Goal: Obtain resource: Download file/media

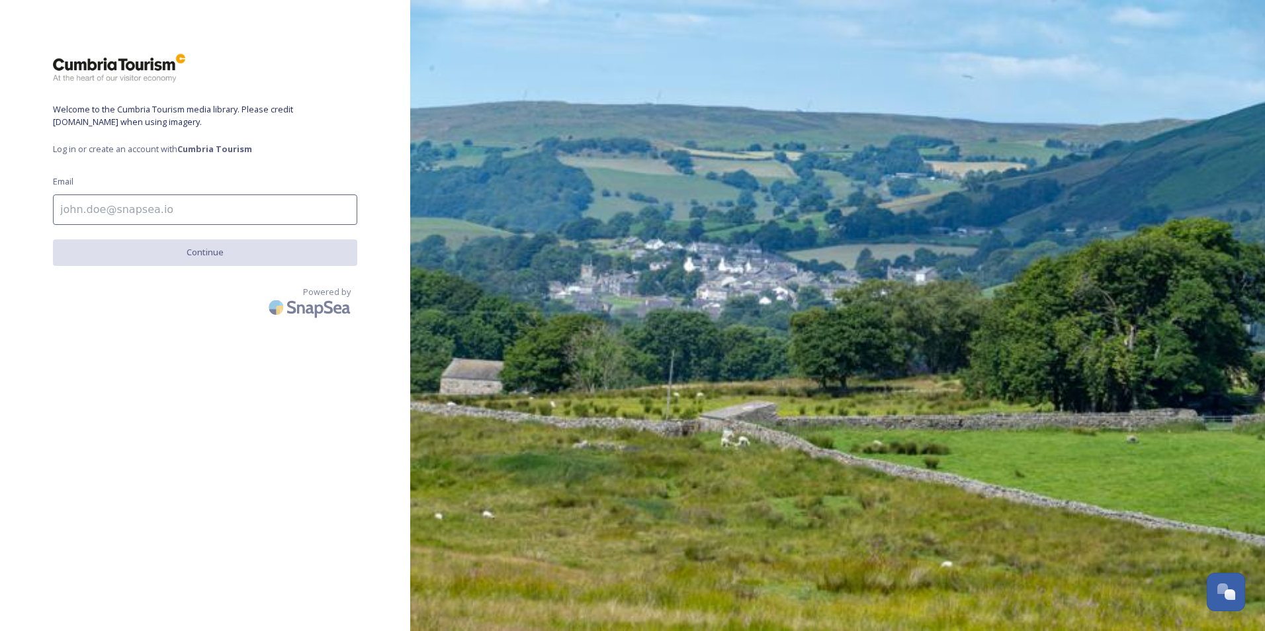
click at [178, 212] on input at bounding box center [205, 209] width 304 height 30
type input "fabio@zeffirellis.com"
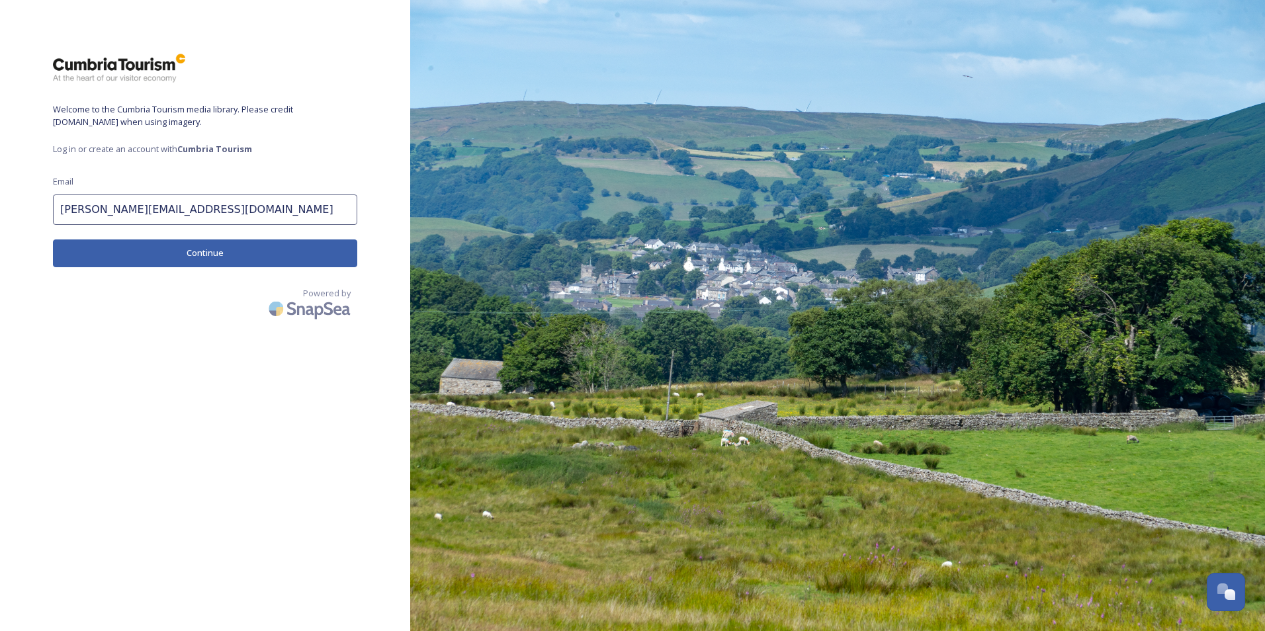
click at [197, 249] on button "Continue" at bounding box center [205, 252] width 304 height 27
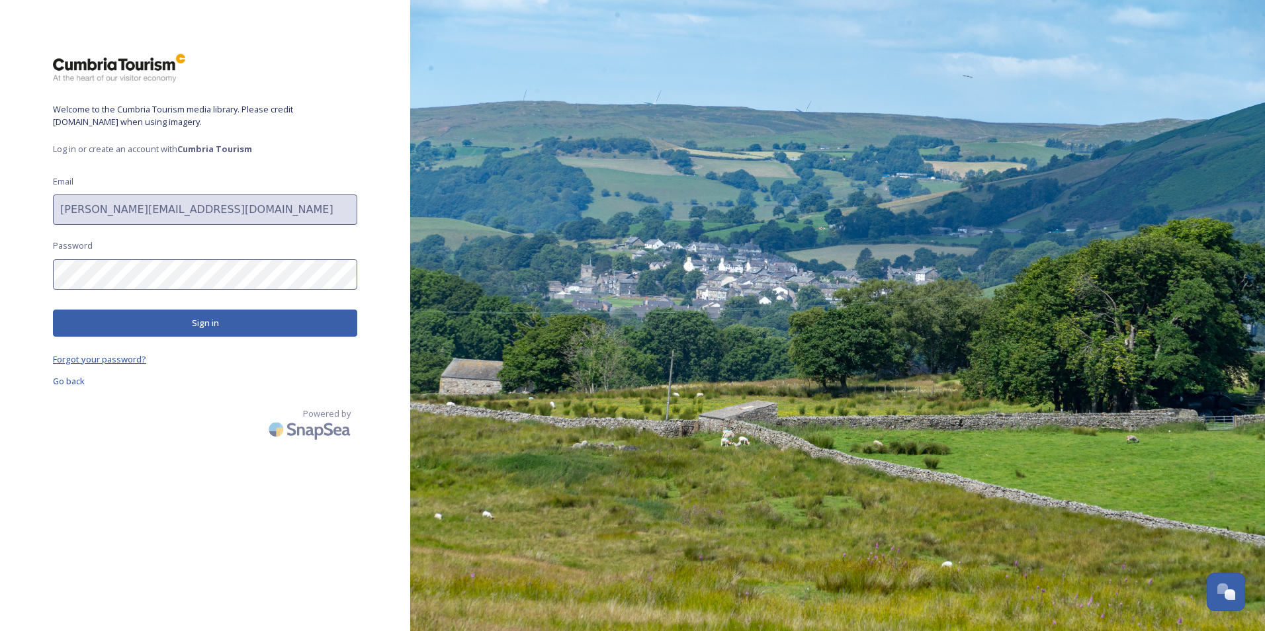
click at [105, 360] on span "Forgot your password?" at bounding box center [99, 359] width 93 height 12
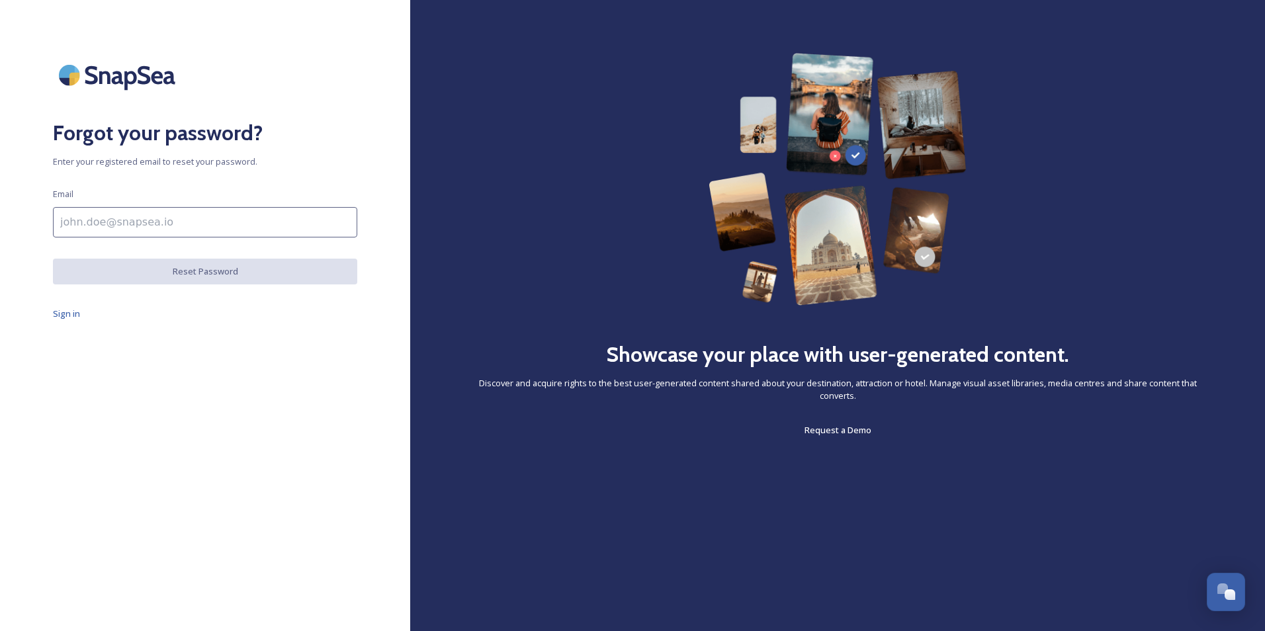
click at [118, 220] on input at bounding box center [205, 222] width 304 height 30
type input "fabio@zeffirellis.com"
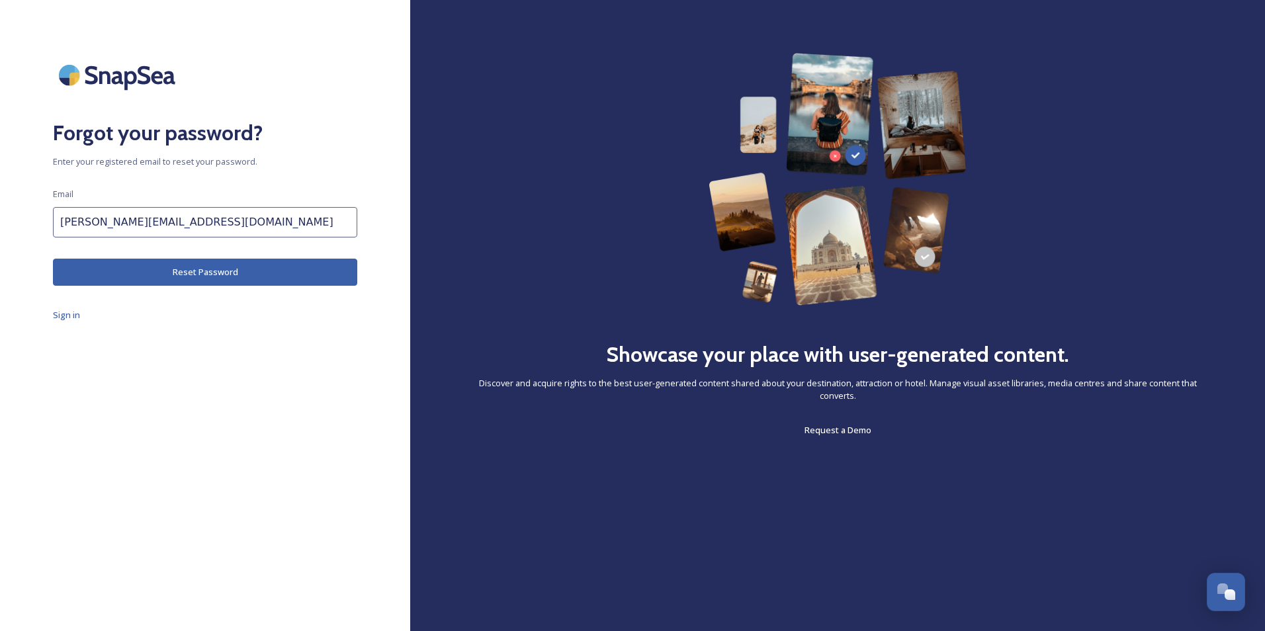
click at [128, 268] on button "Reset Password" at bounding box center [205, 272] width 304 height 27
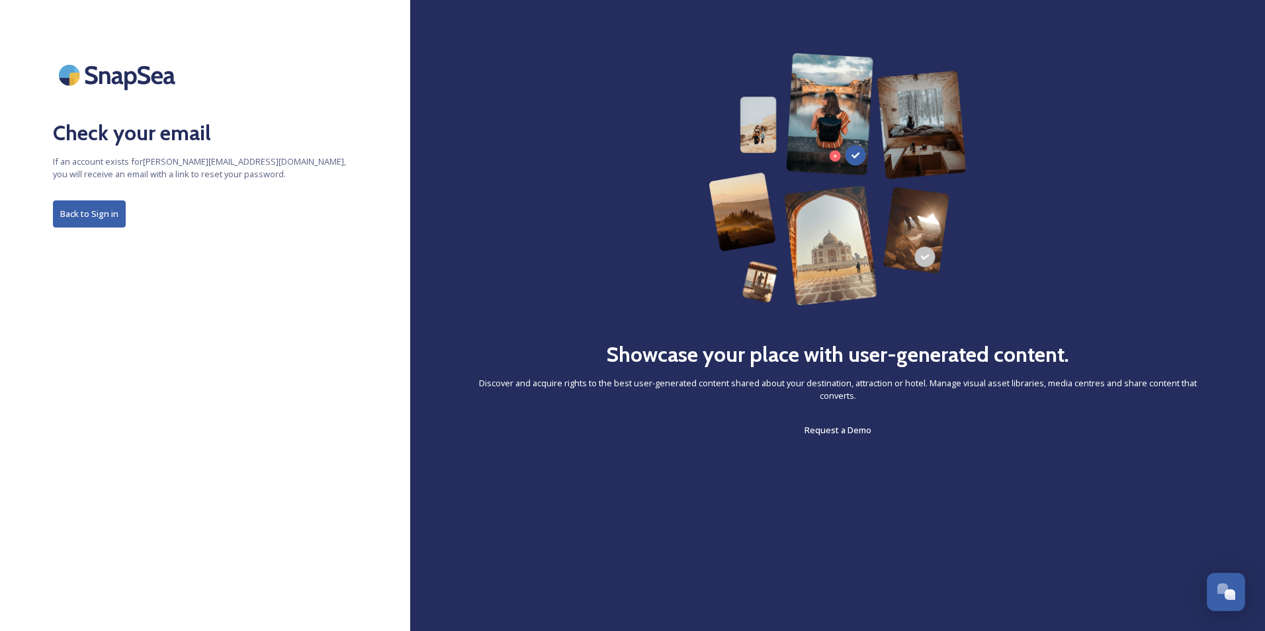
click at [107, 215] on button "Back to Sign in" at bounding box center [89, 213] width 73 height 27
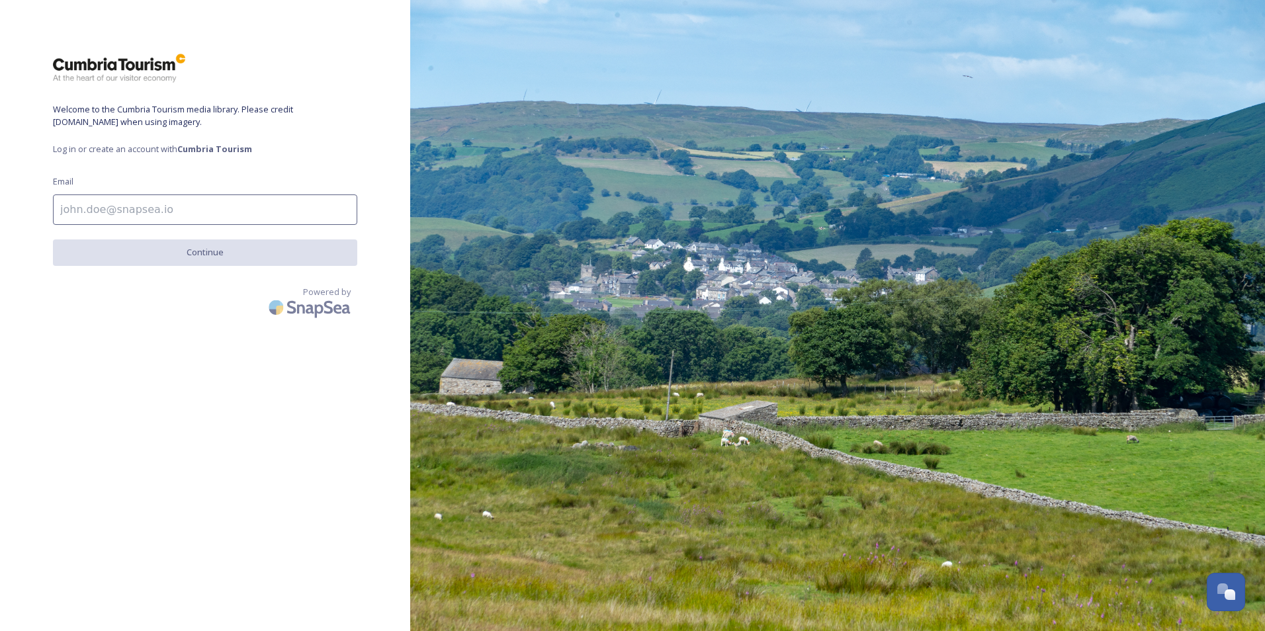
click at [134, 207] on input at bounding box center [205, 209] width 304 height 30
type input "fabio@zeffirellis.com"
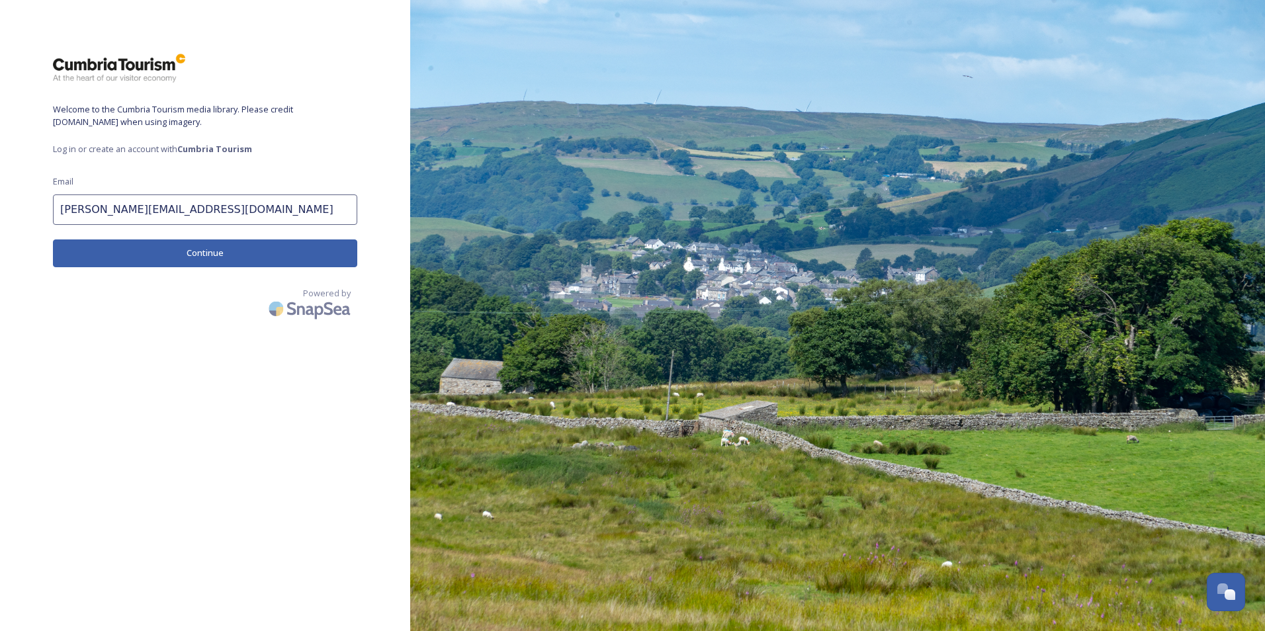
click at [135, 255] on button "Continue" at bounding box center [205, 252] width 304 height 27
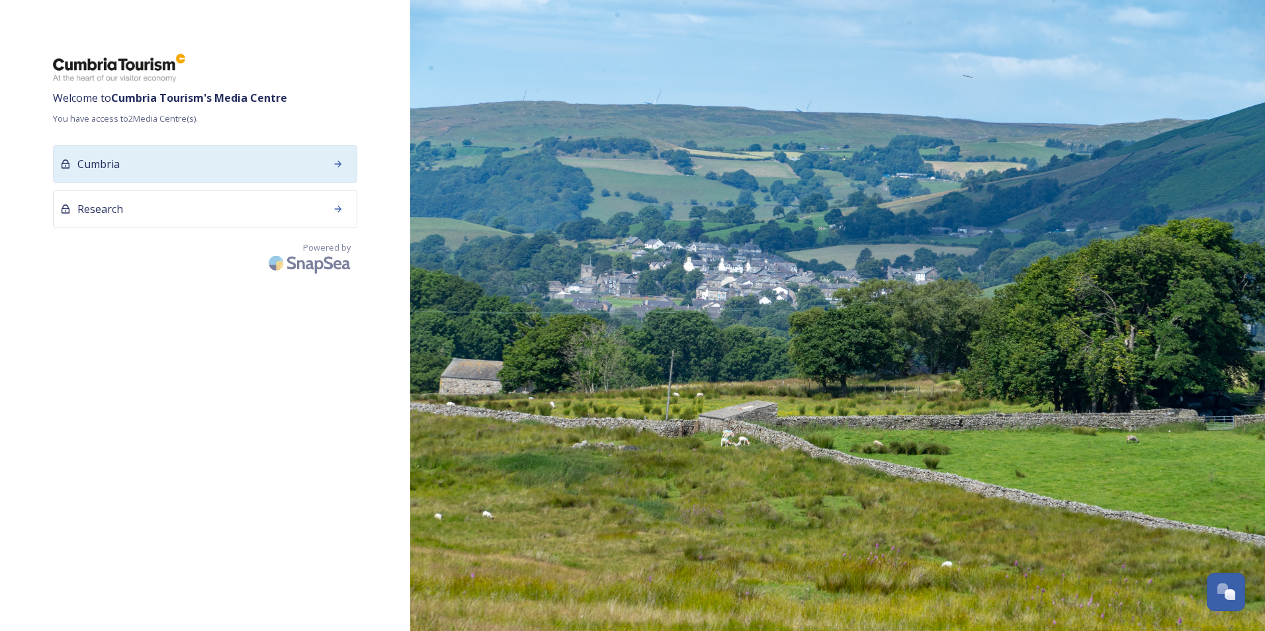
click at [215, 168] on div "Cumbria" at bounding box center [205, 164] width 304 height 38
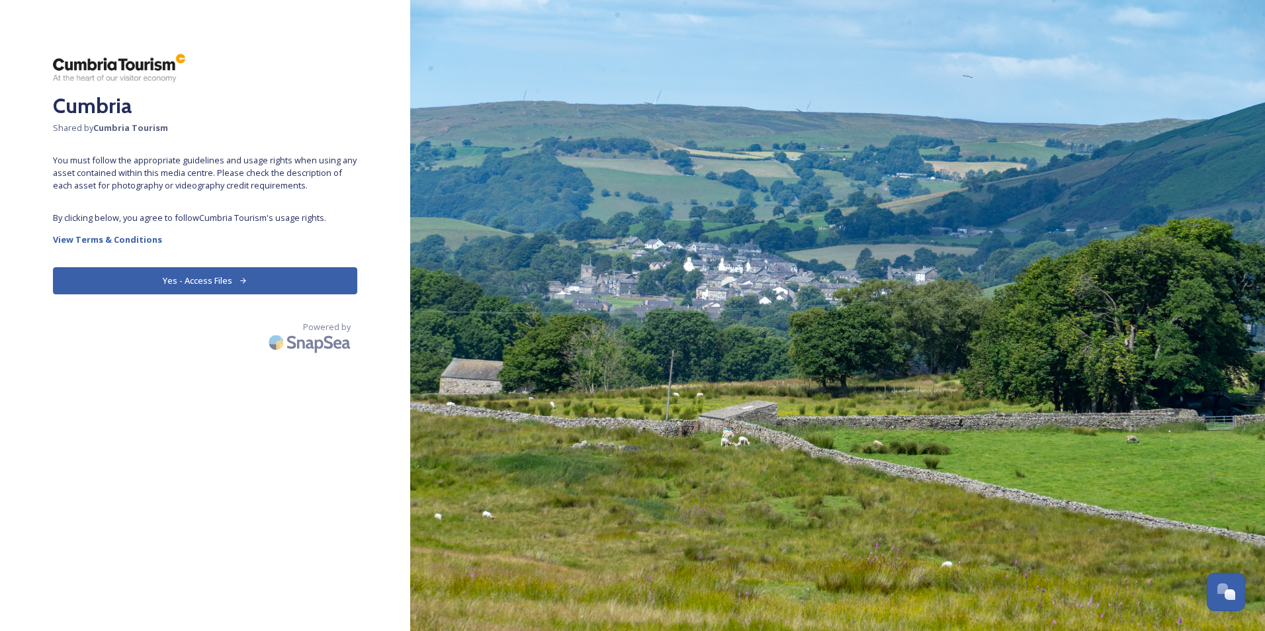
click at [194, 283] on button "Yes - Access Files" at bounding box center [205, 280] width 304 height 27
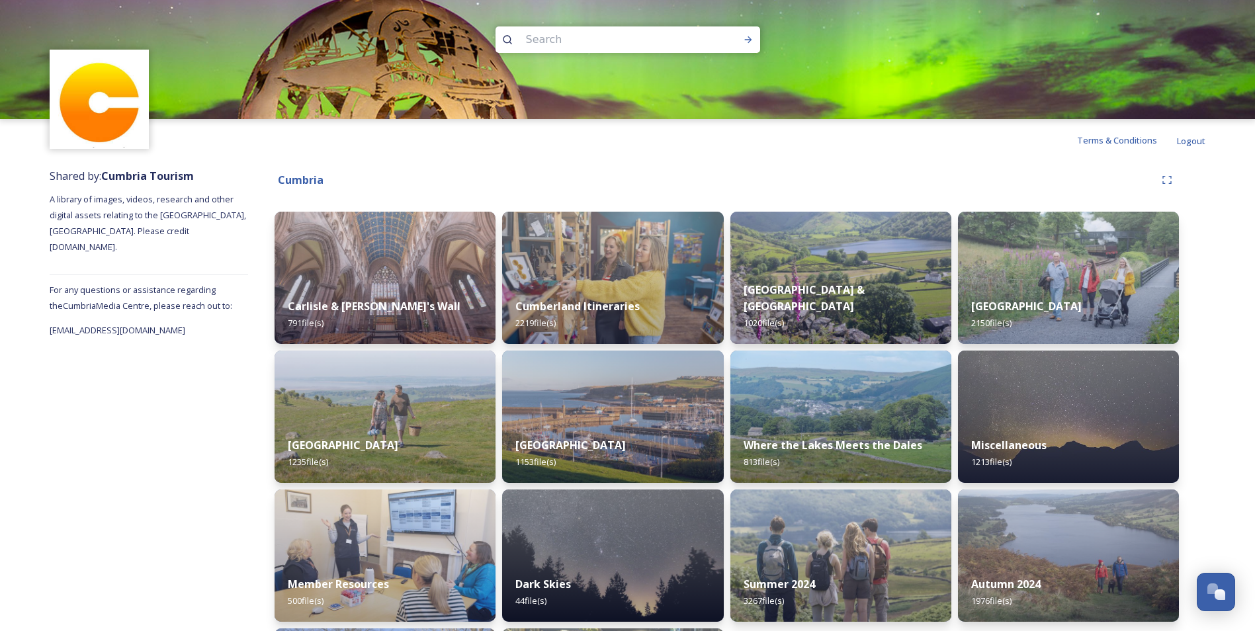
click at [116, 94] on img at bounding box center [100, 100] width 96 height 96
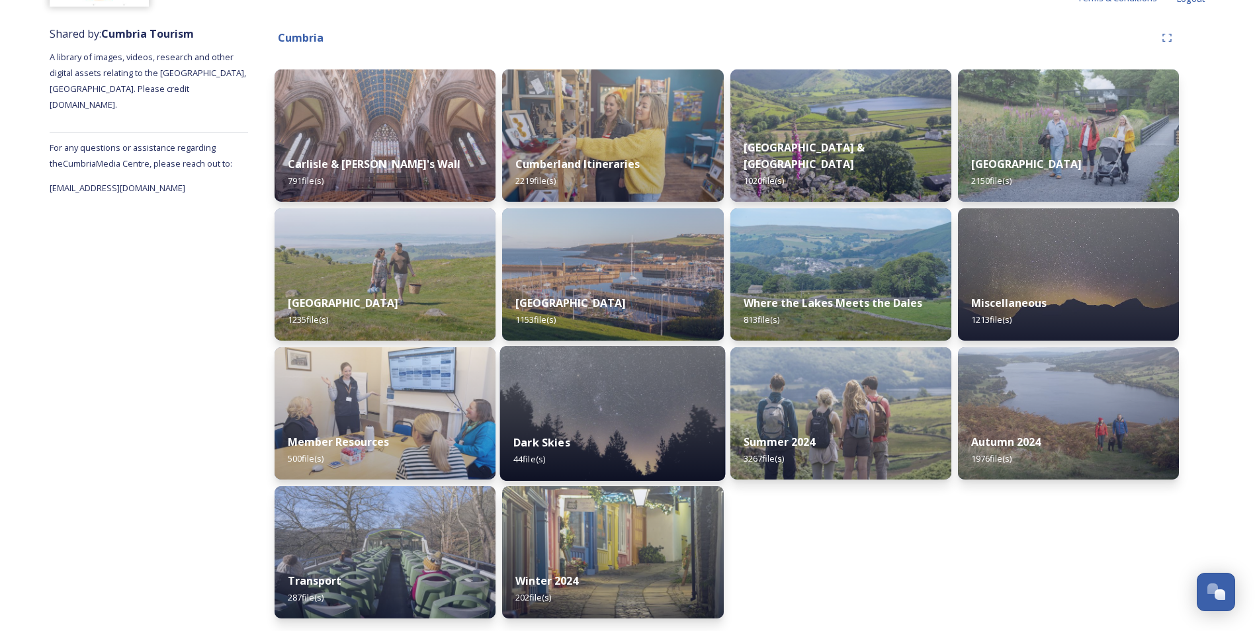
scroll to position [143, 0]
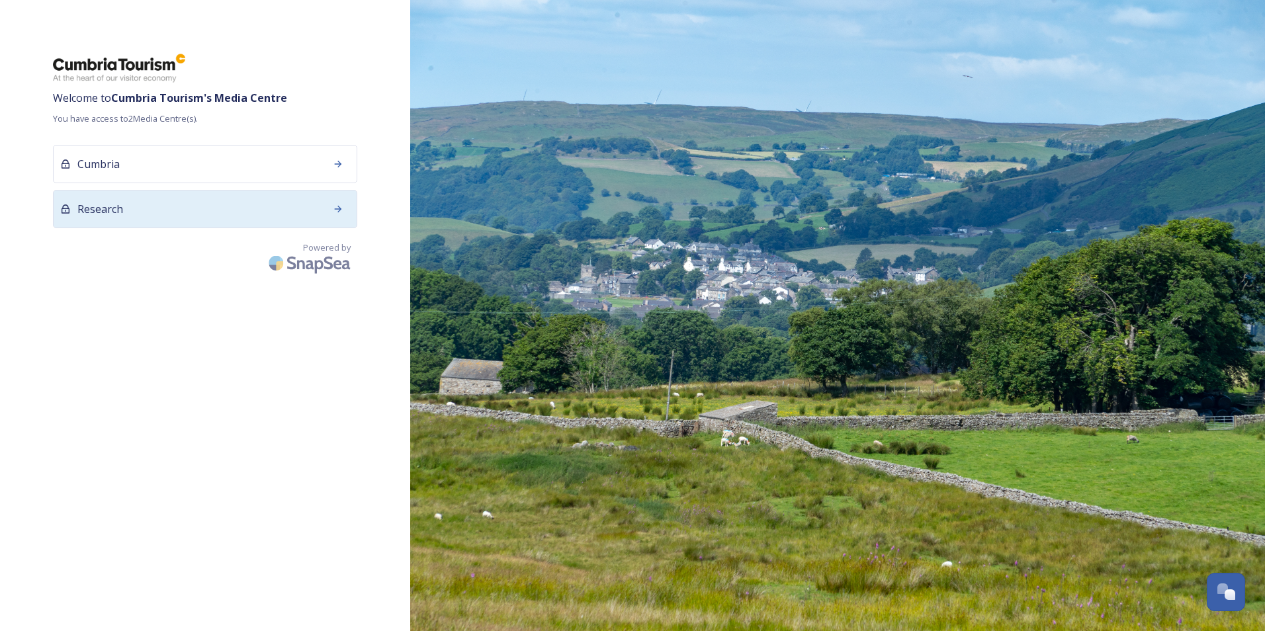
click at [140, 211] on div "Research" at bounding box center [205, 209] width 304 height 38
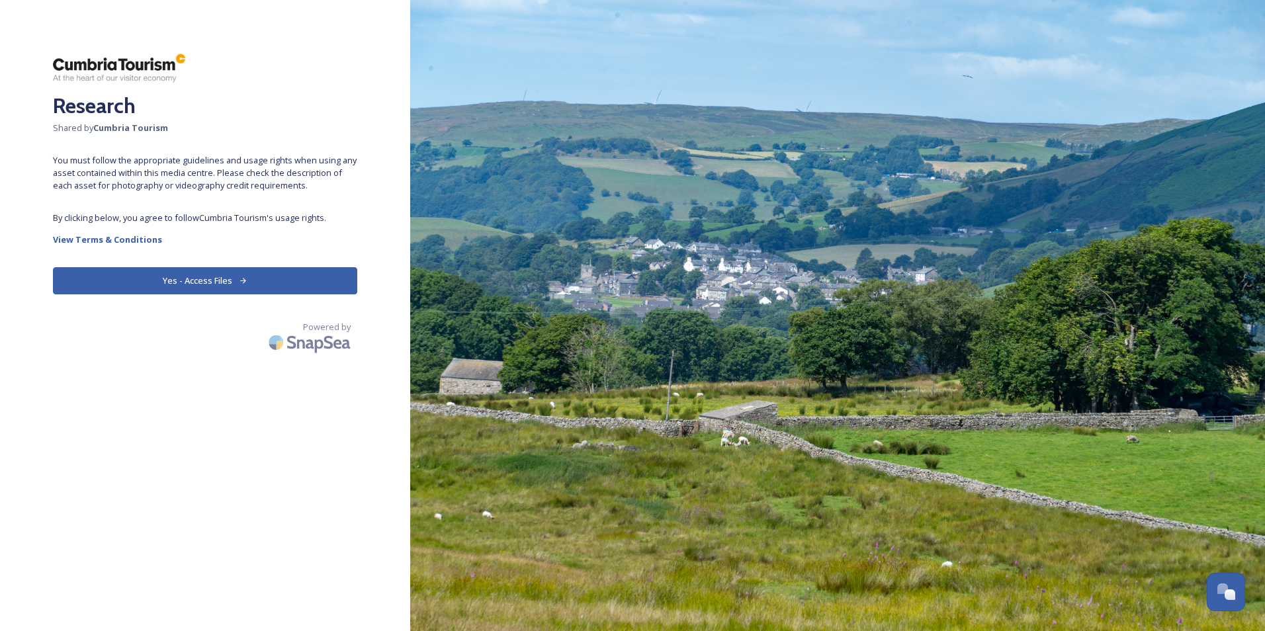
click at [211, 287] on button "Yes - Access Files" at bounding box center [205, 280] width 304 height 27
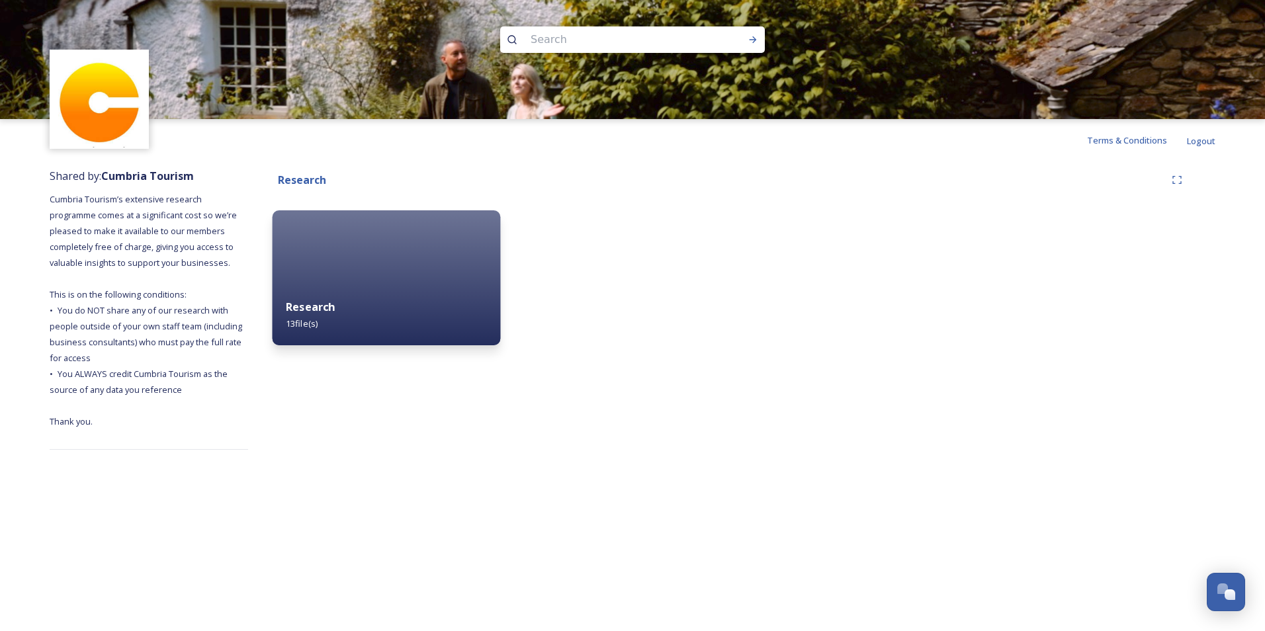
click at [353, 328] on div "Research 13 file(s)" at bounding box center [387, 315] width 228 height 60
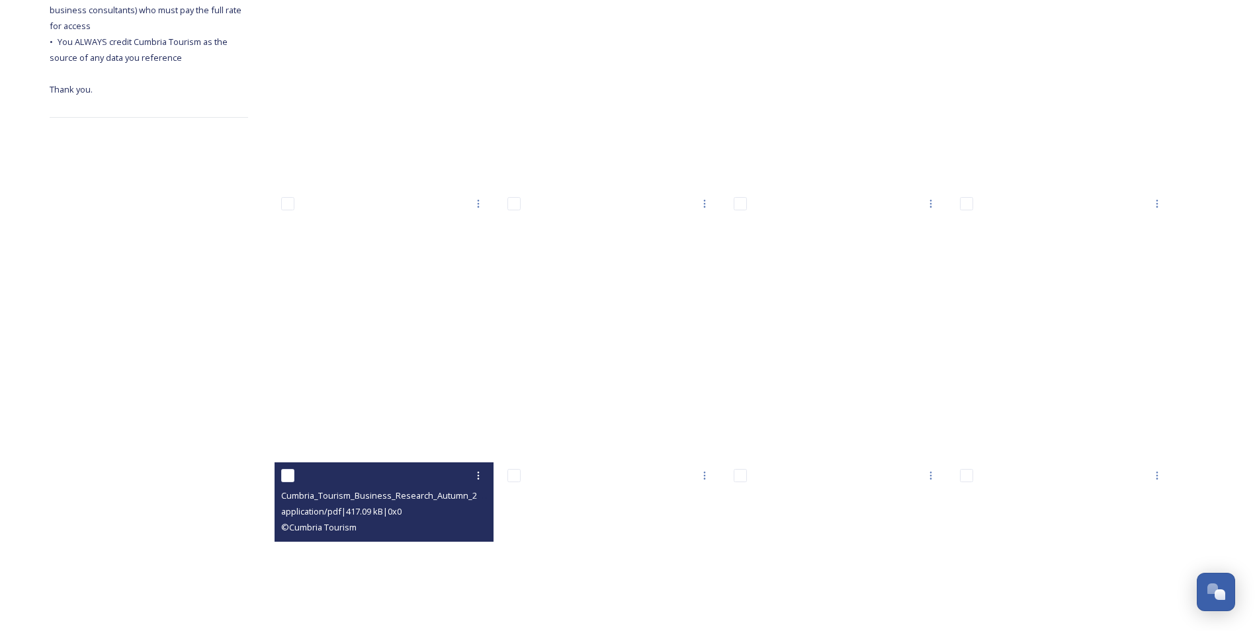
scroll to position [67, 0]
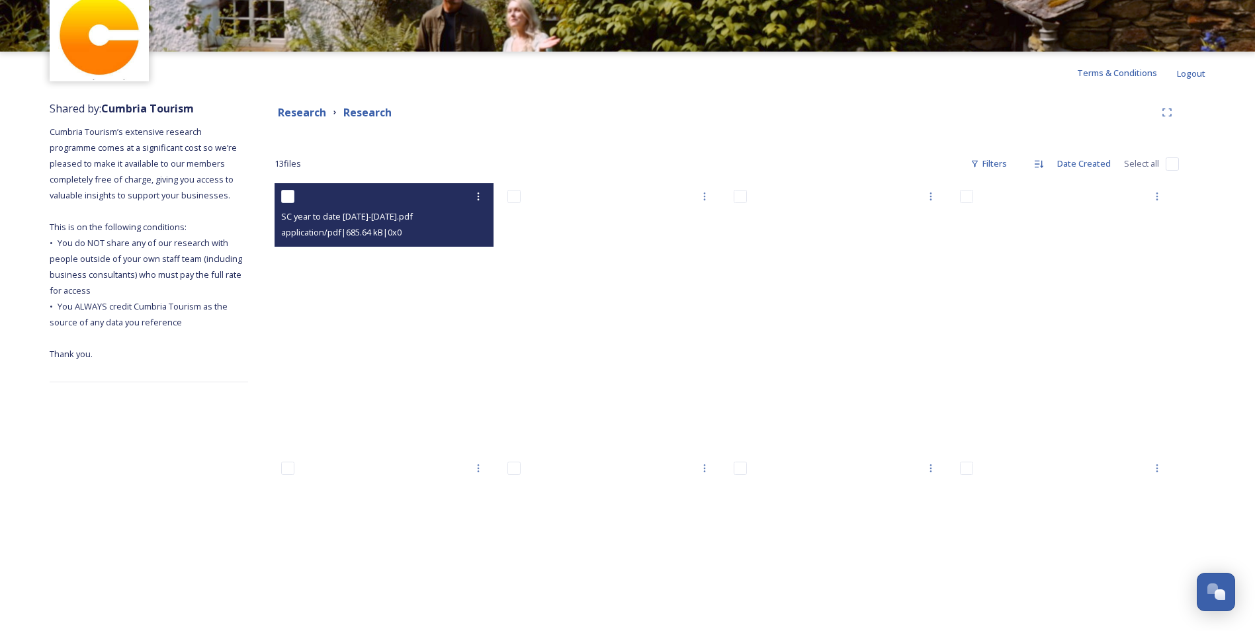
click at [285, 195] on input "checkbox" at bounding box center [287, 196] width 13 height 13
checkbox input "true"
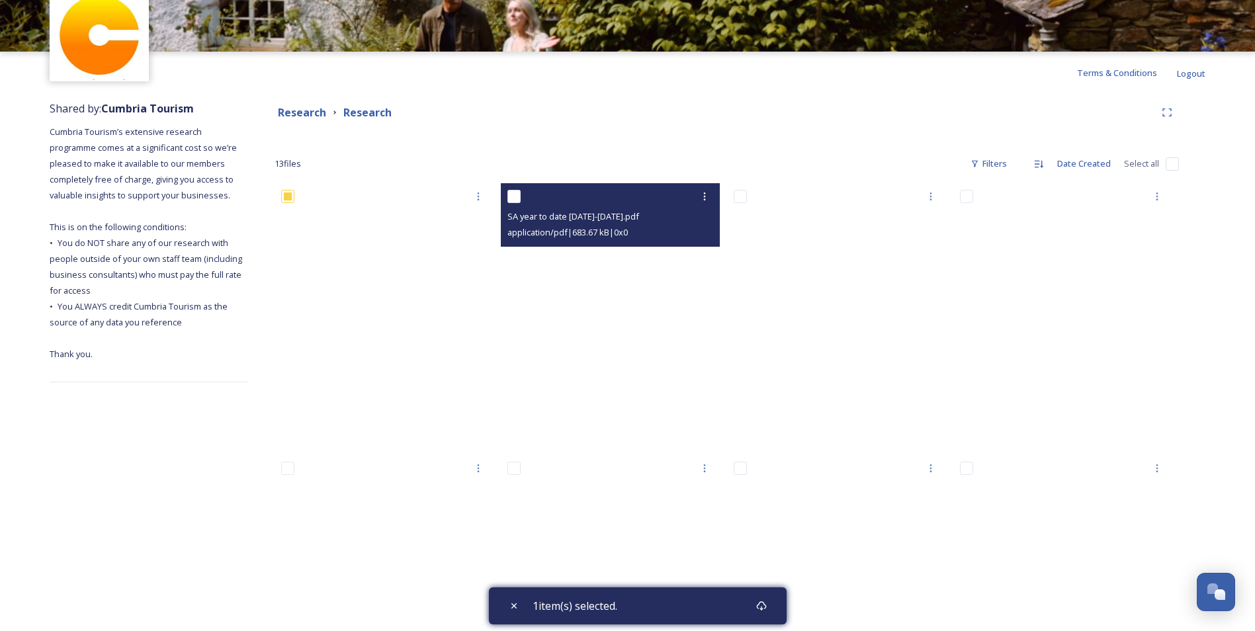
click at [517, 200] on input "checkbox" at bounding box center [513, 196] width 13 height 13
checkbox input "true"
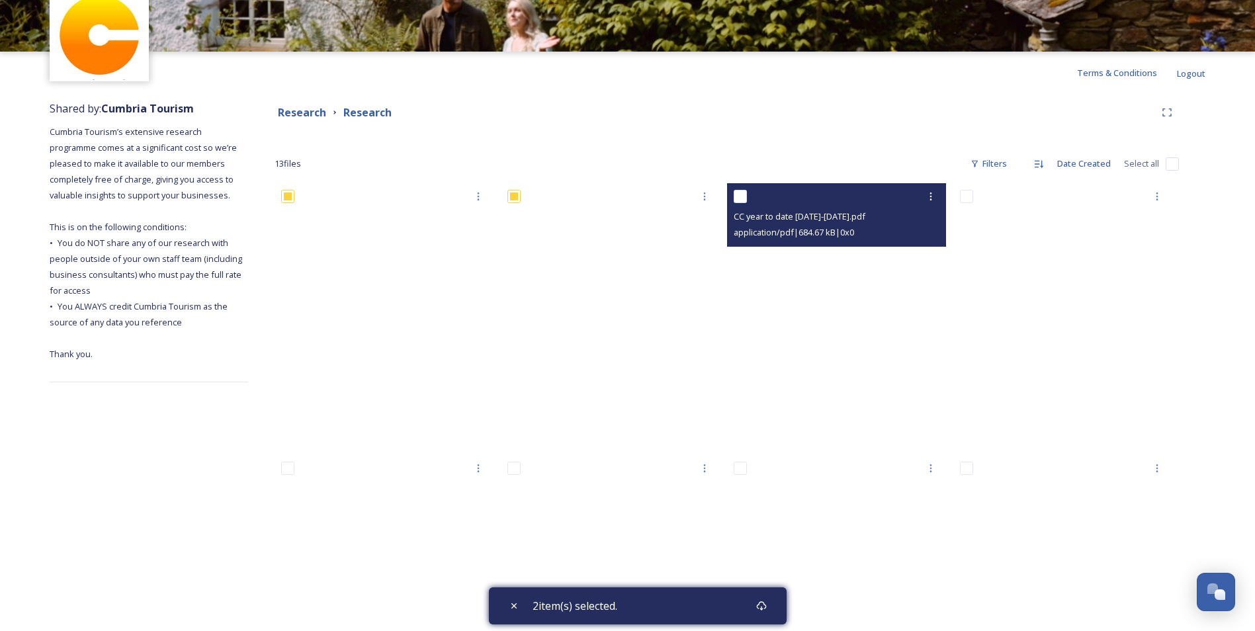
click at [739, 194] on input "checkbox" at bounding box center [740, 196] width 13 height 13
checkbox input "true"
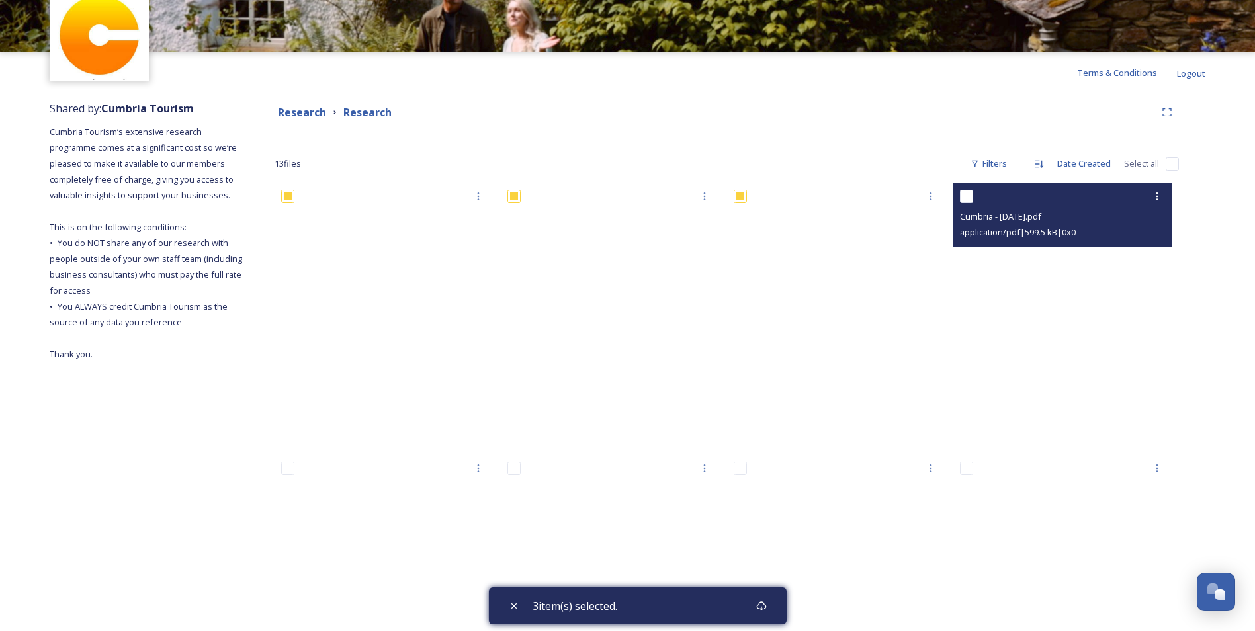
click at [966, 190] on input "checkbox" at bounding box center [966, 196] width 13 height 13
checkbox input "true"
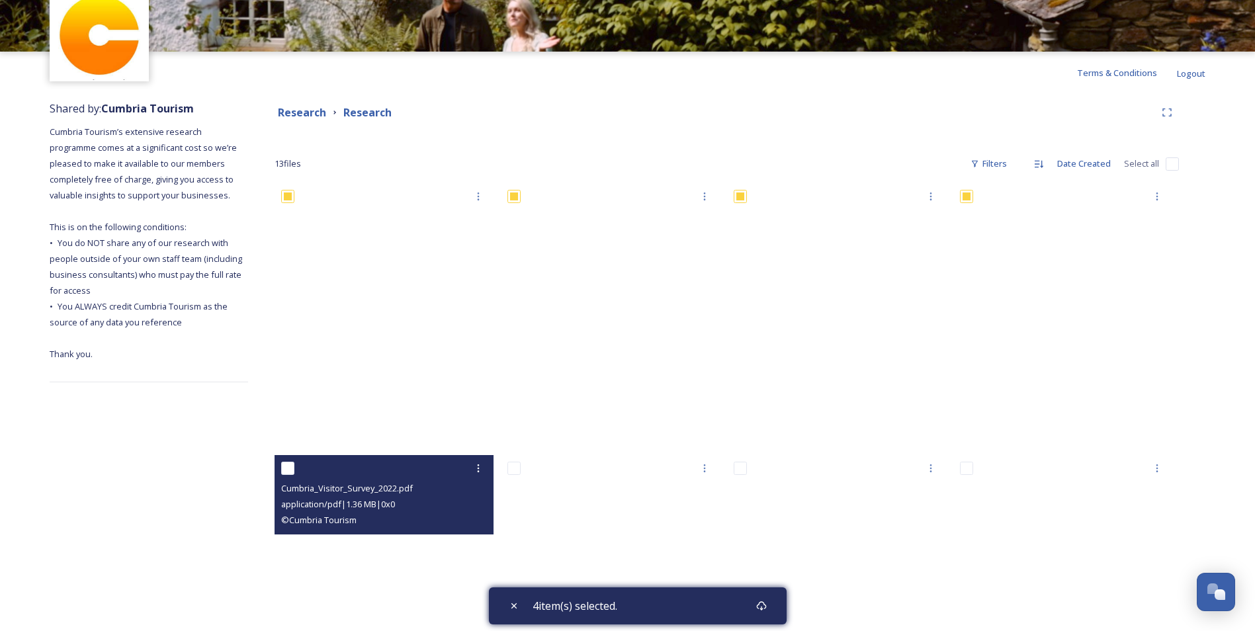
click at [288, 470] on input "checkbox" at bounding box center [287, 468] width 13 height 13
checkbox input "true"
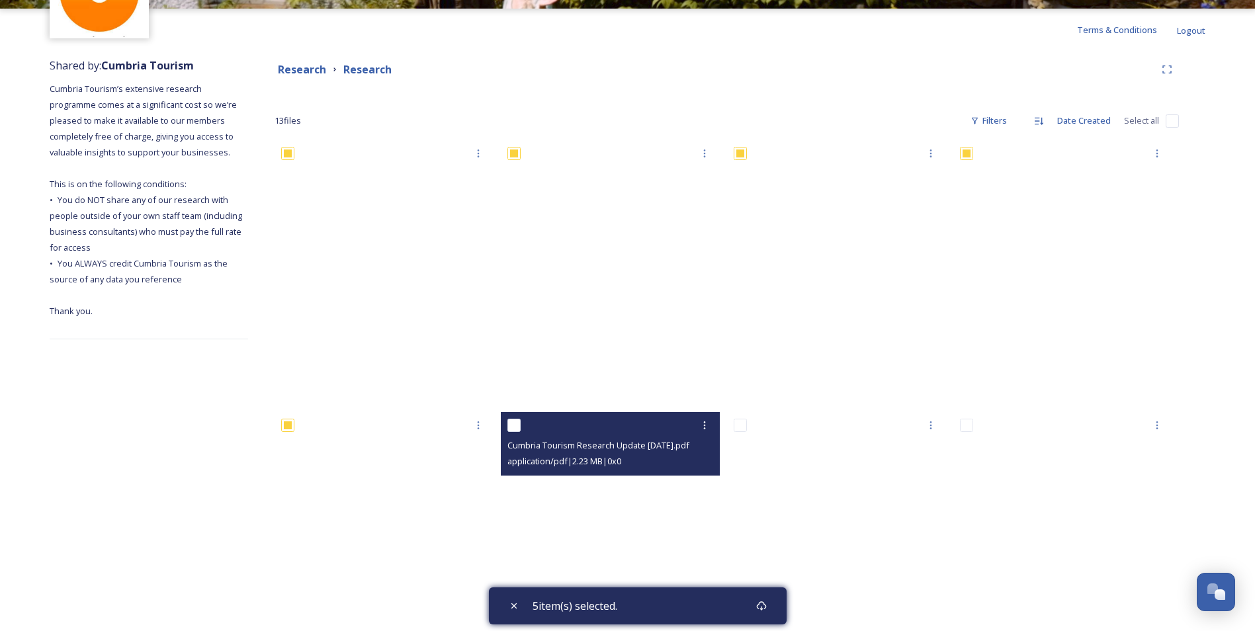
scroll to position [134, 0]
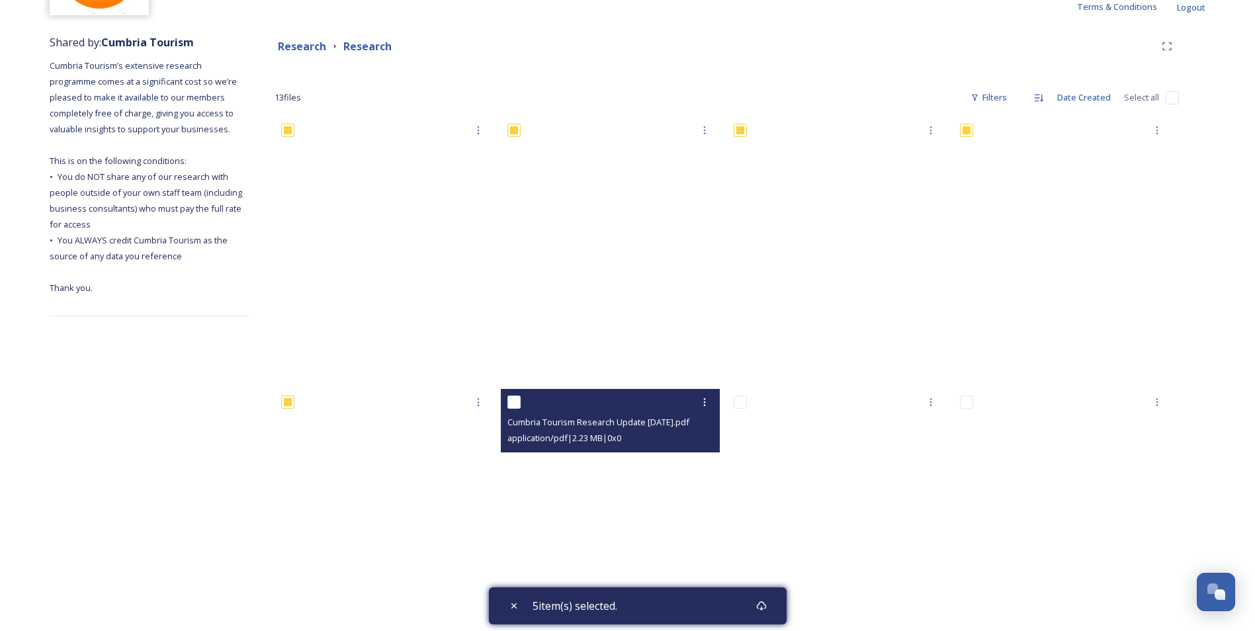
click at [512, 402] on input "checkbox" at bounding box center [513, 402] width 13 height 13
checkbox input "true"
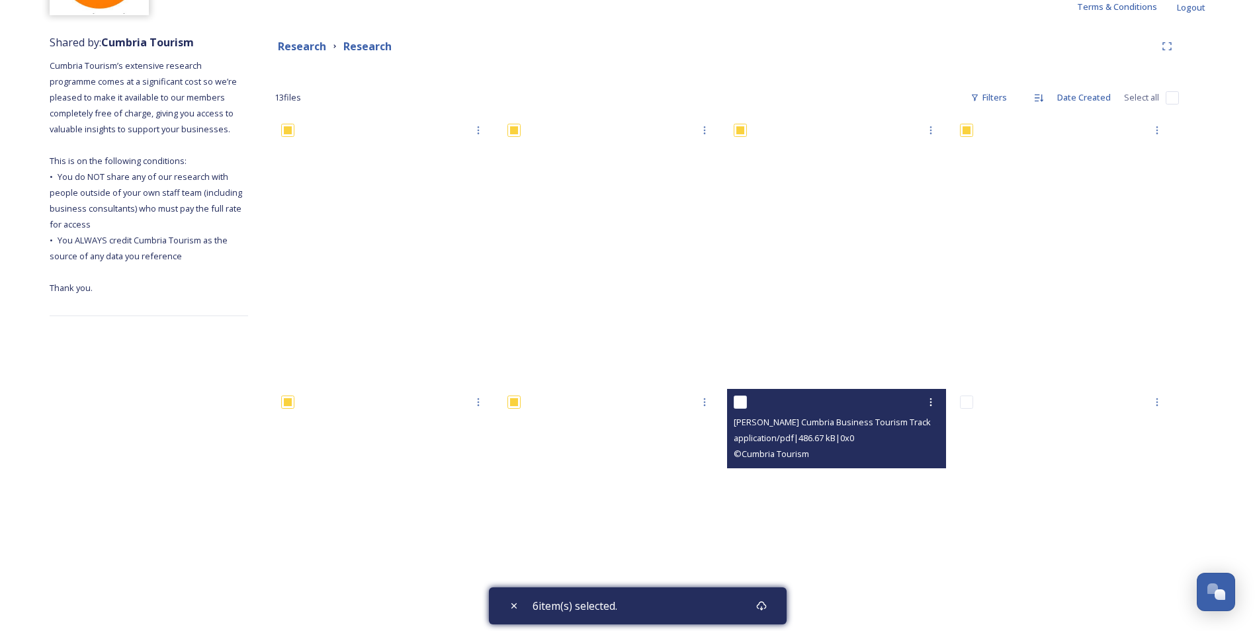
click at [740, 400] on input "checkbox" at bounding box center [740, 402] width 13 height 13
checkbox input "true"
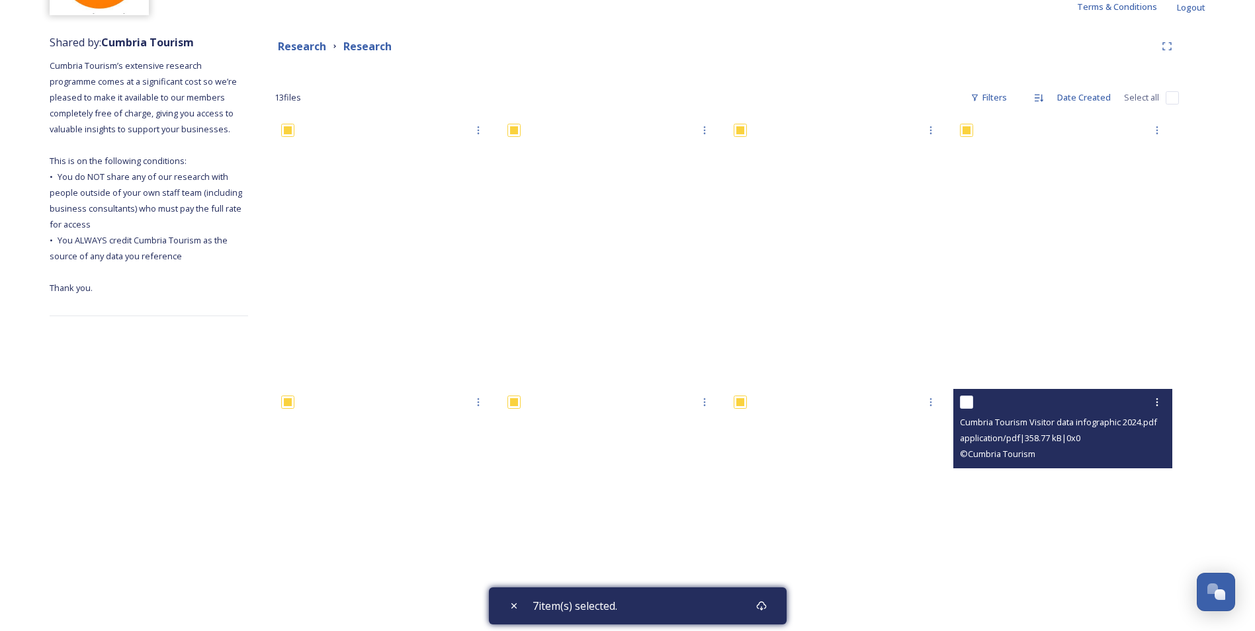
click at [964, 398] on input "checkbox" at bounding box center [966, 402] width 13 height 13
checkbox input "true"
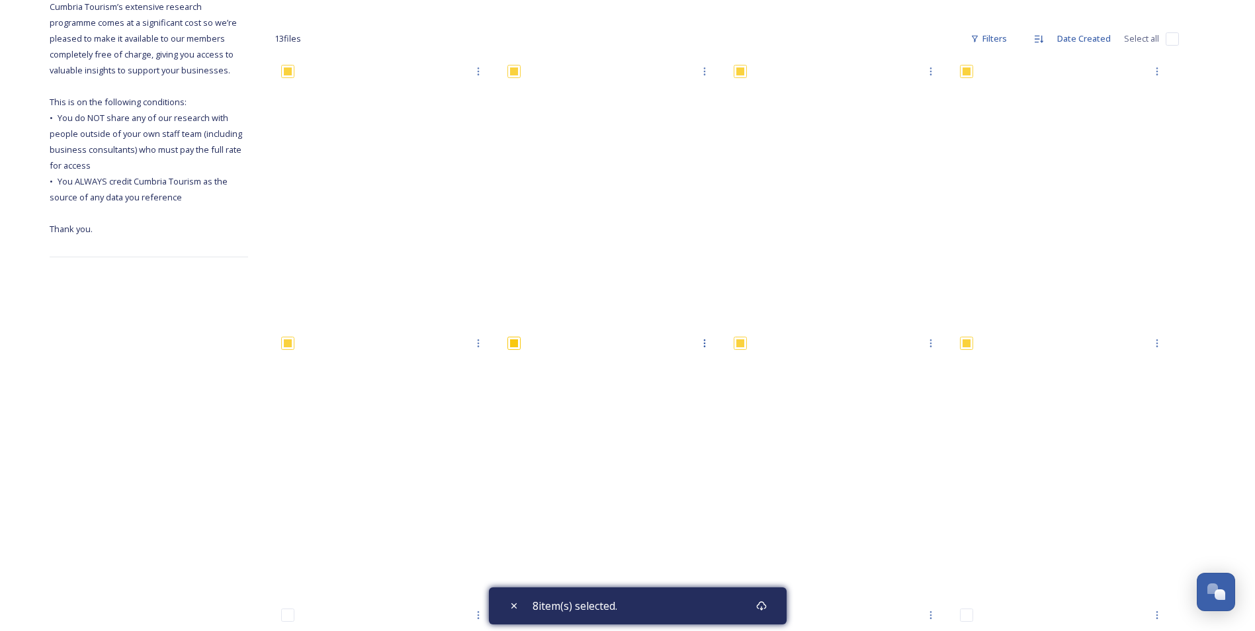
scroll to position [464, 0]
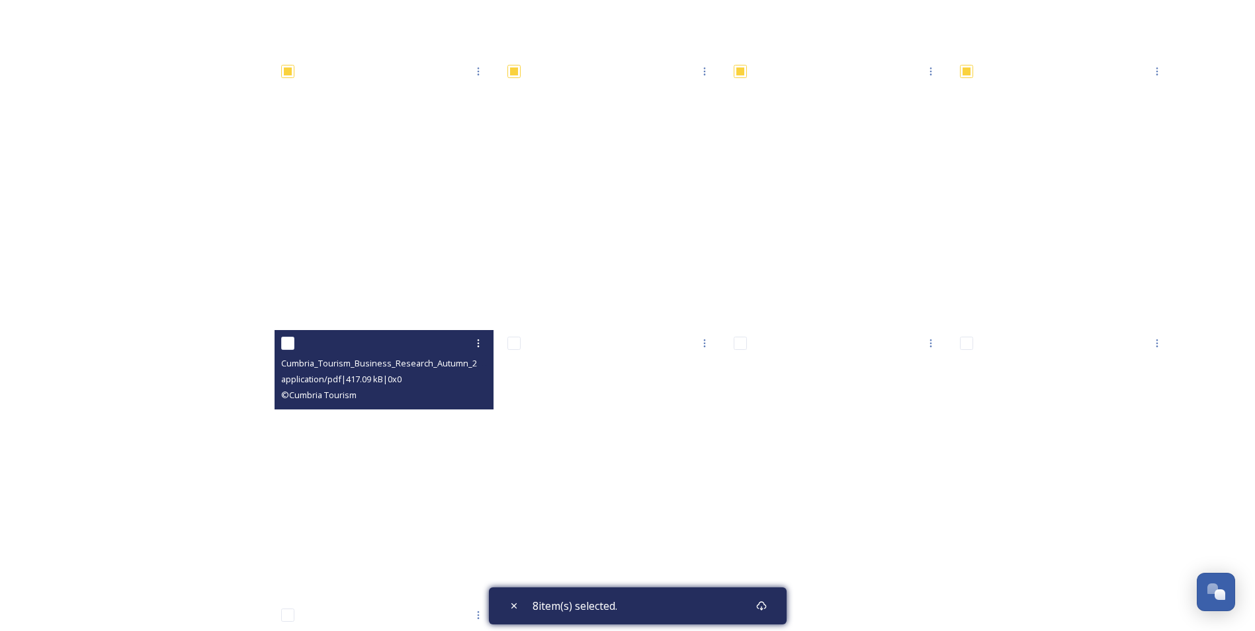
click at [291, 343] on input "checkbox" at bounding box center [287, 343] width 13 height 13
checkbox input "true"
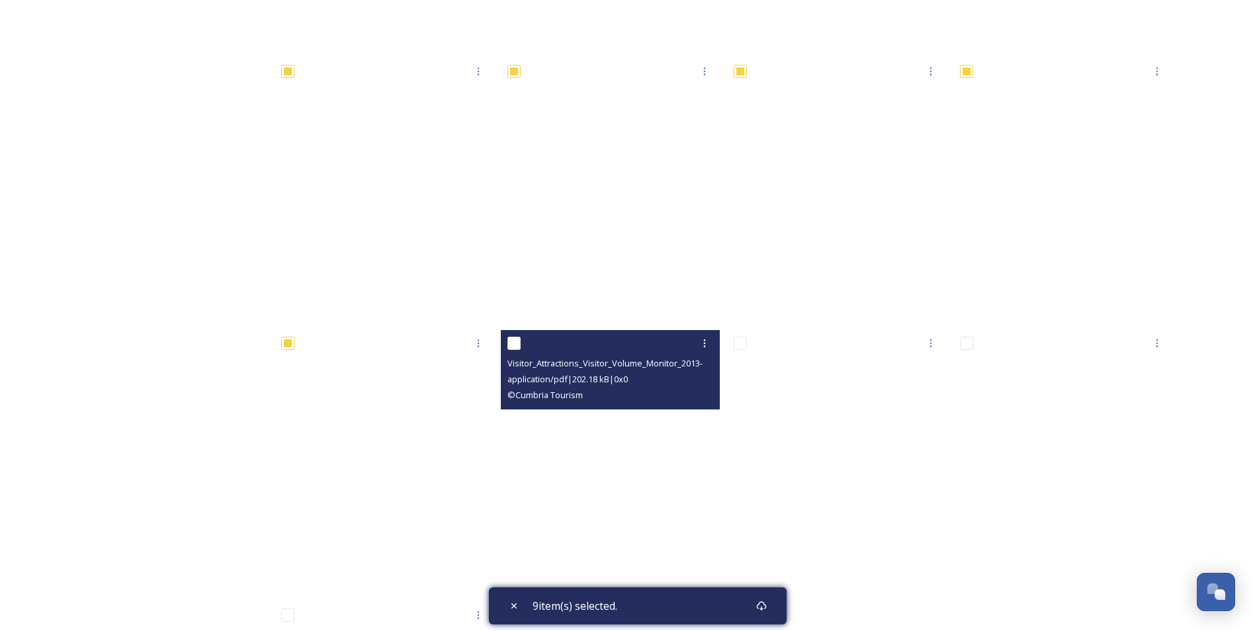
click at [518, 341] on input "checkbox" at bounding box center [513, 343] width 13 height 13
checkbox input "true"
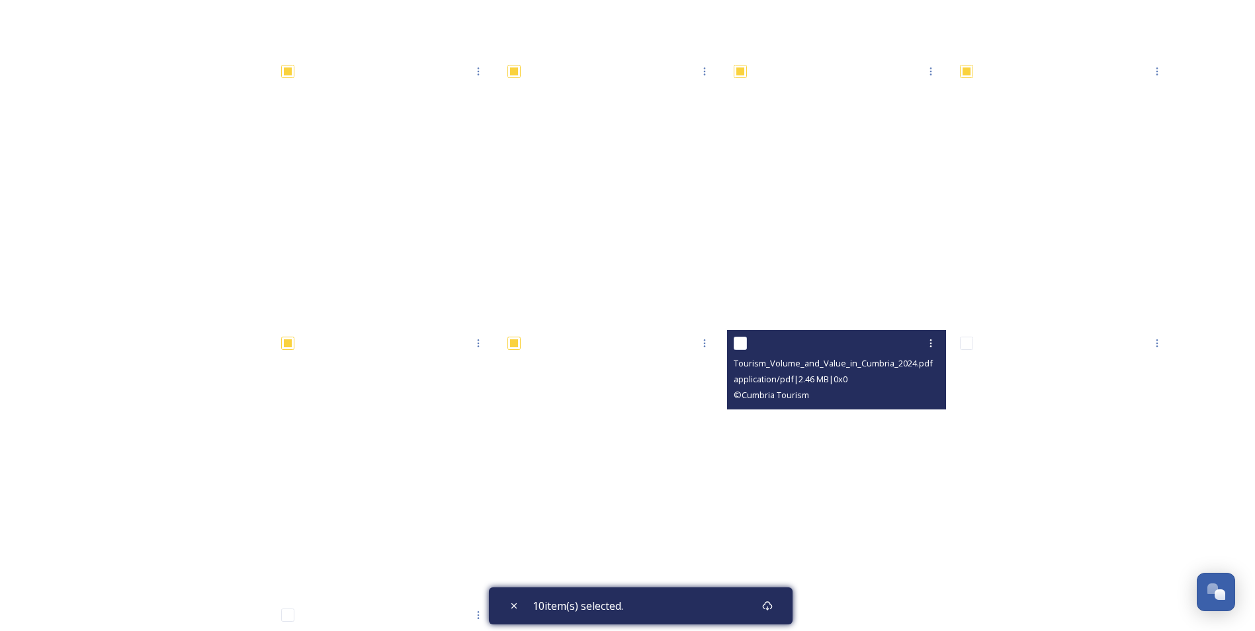
click at [743, 342] on input "checkbox" at bounding box center [740, 343] width 13 height 13
checkbox input "true"
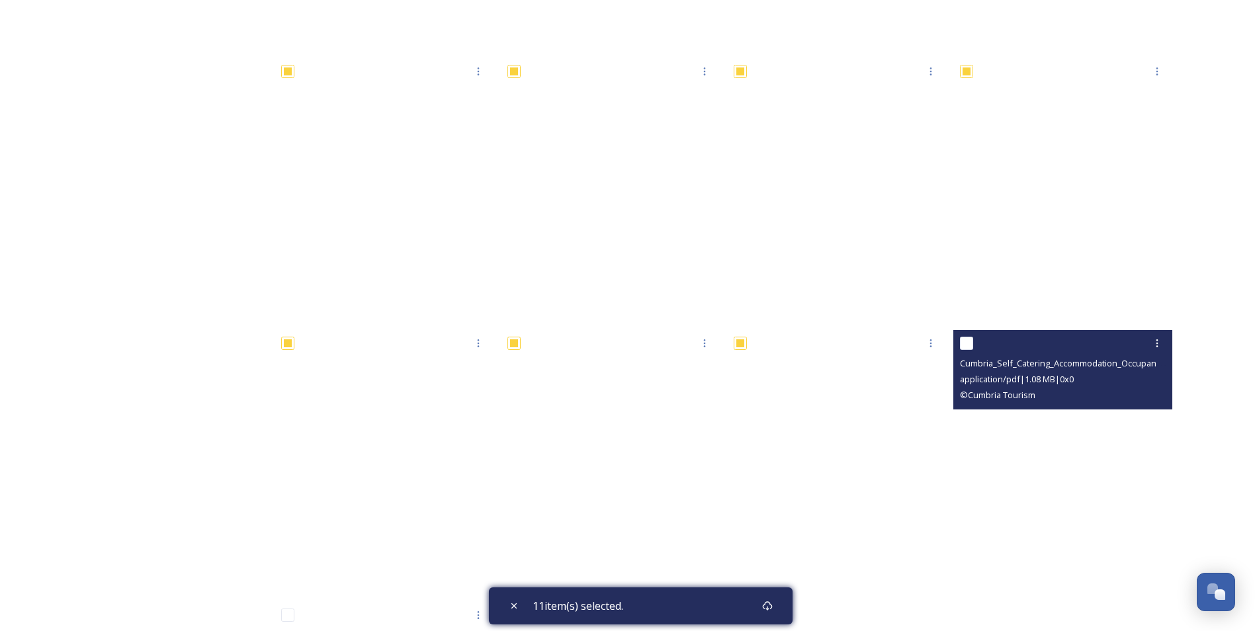
click at [961, 341] on input "checkbox" at bounding box center [966, 343] width 13 height 13
checkbox input "true"
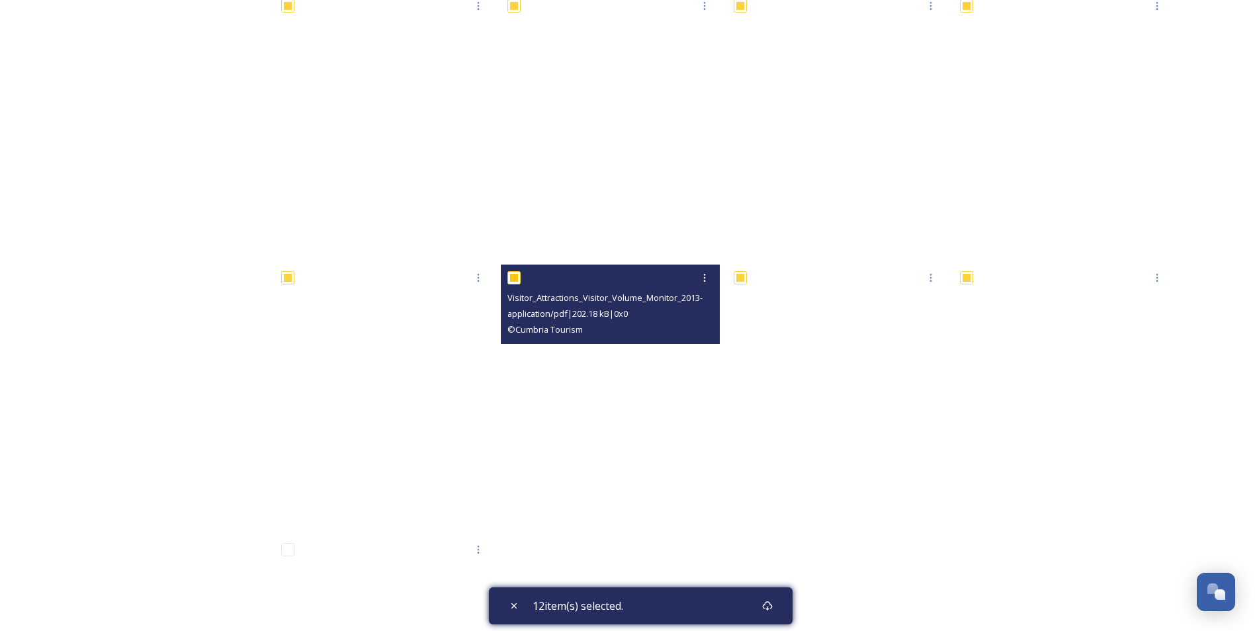
scroll to position [729, 0]
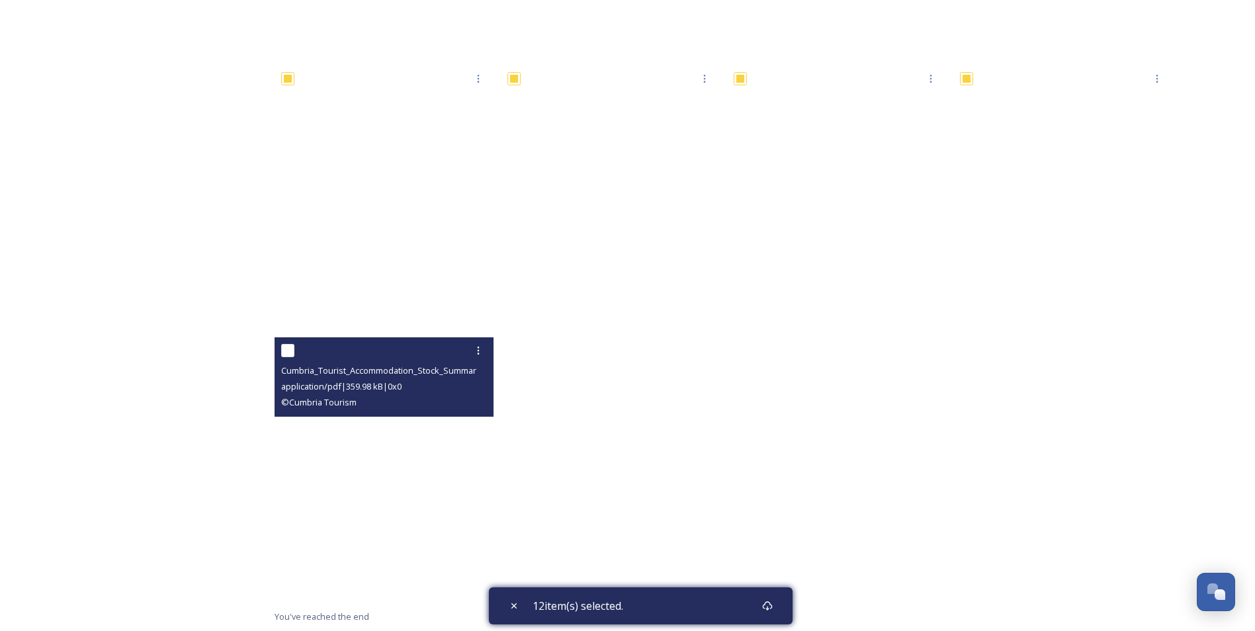
click at [288, 349] on input "checkbox" at bounding box center [287, 350] width 13 height 13
checkbox input "true"
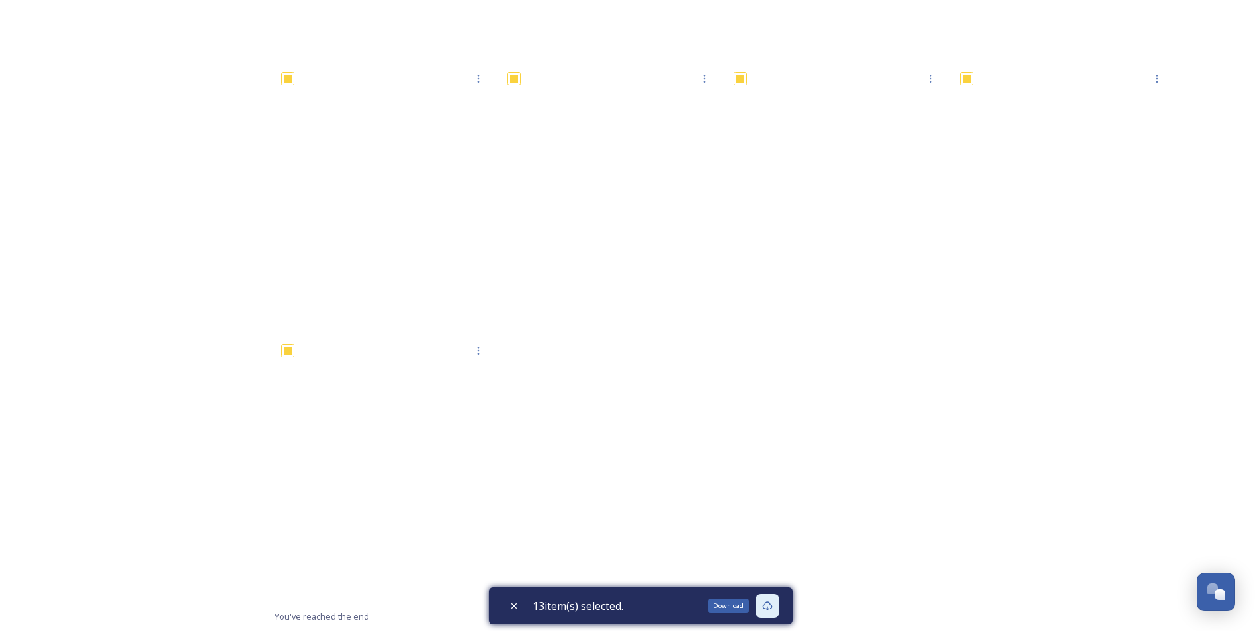
click at [771, 607] on icon at bounding box center [767, 605] width 10 height 9
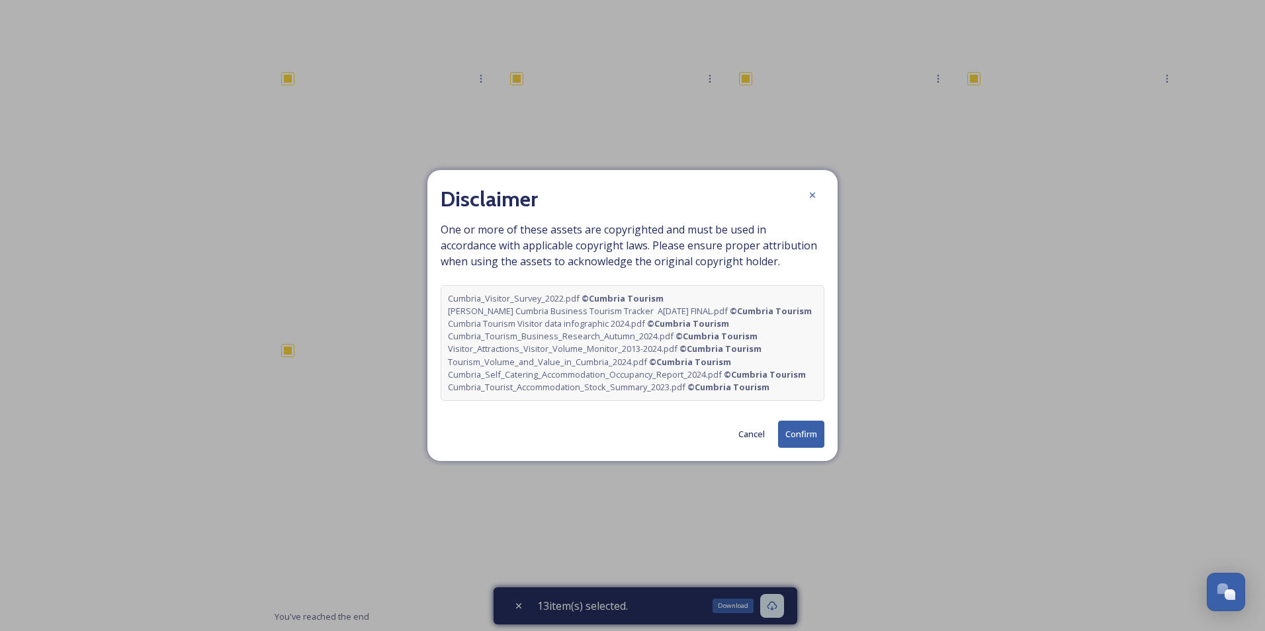
click at [802, 421] on div "Disclaimer One or more of these assets are copyrighted and must be used in acco…" at bounding box center [632, 316] width 410 height 292
click at [794, 437] on button "Confirm" at bounding box center [801, 434] width 46 height 27
